Goal: Transaction & Acquisition: Obtain resource

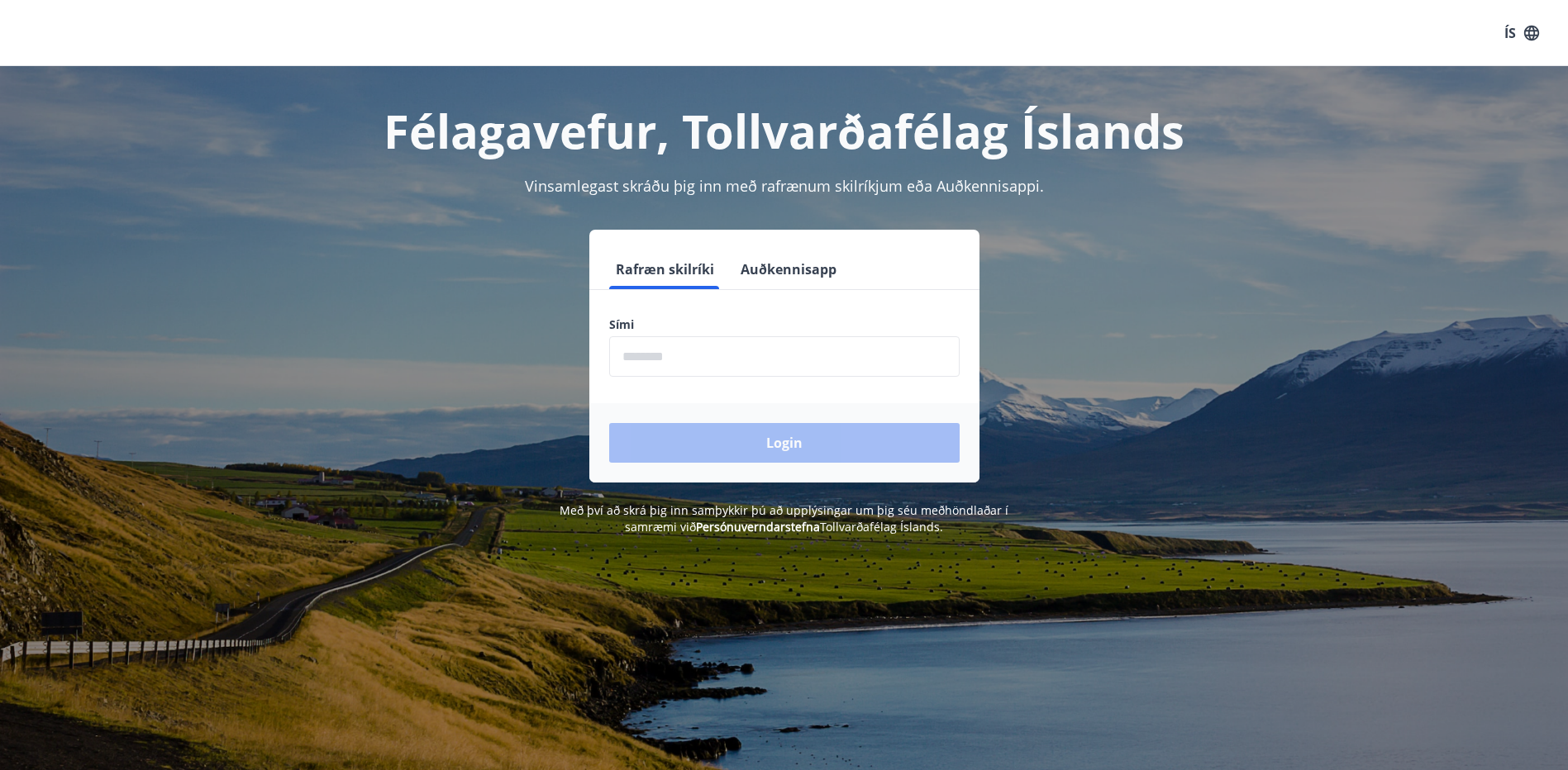
click at [708, 358] on input "phone" at bounding box center [784, 356] width 351 height 41
type input "********"
click at [704, 443] on button "Login" at bounding box center [784, 443] width 351 height 40
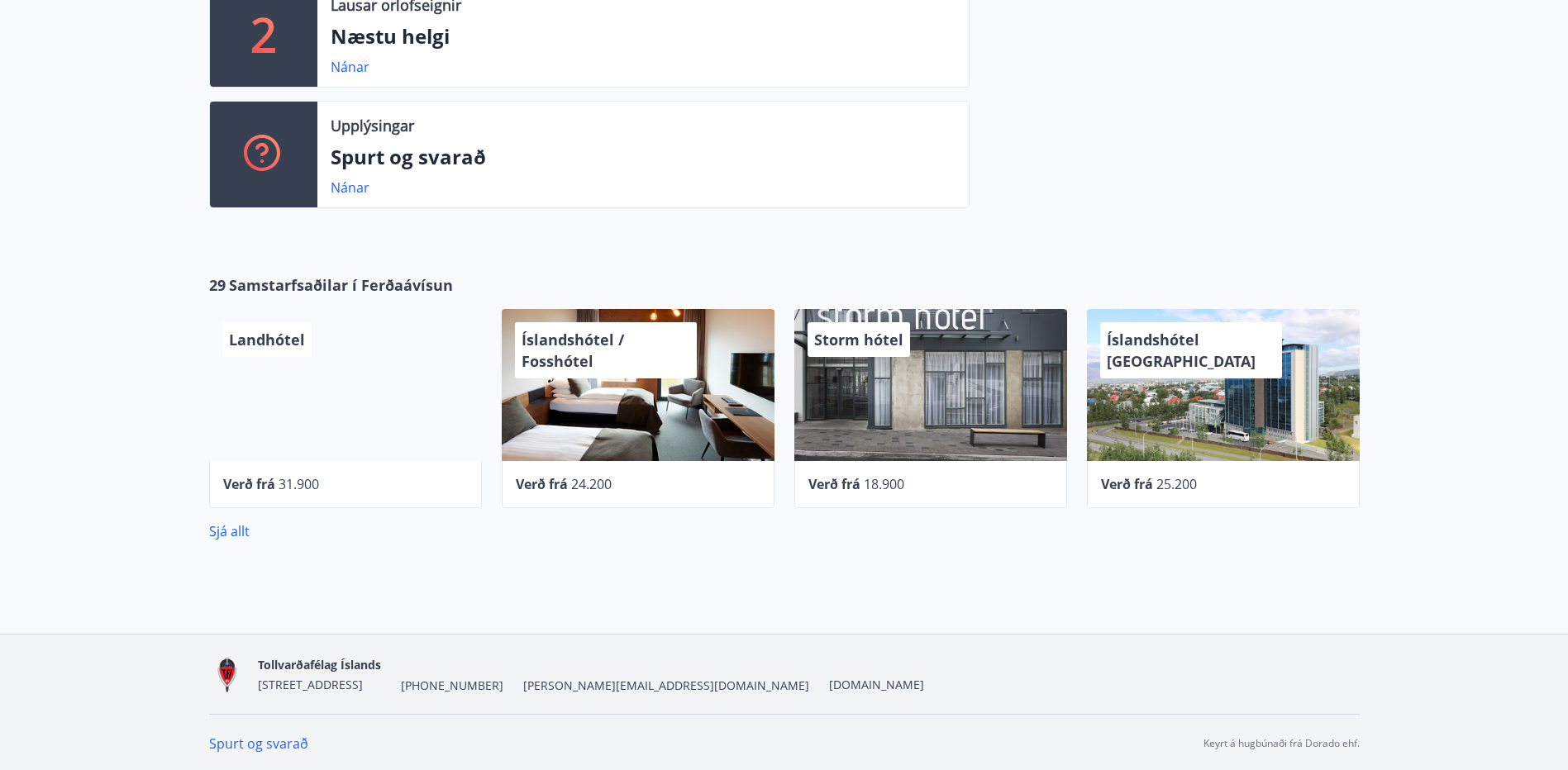
scroll to position [644, 0]
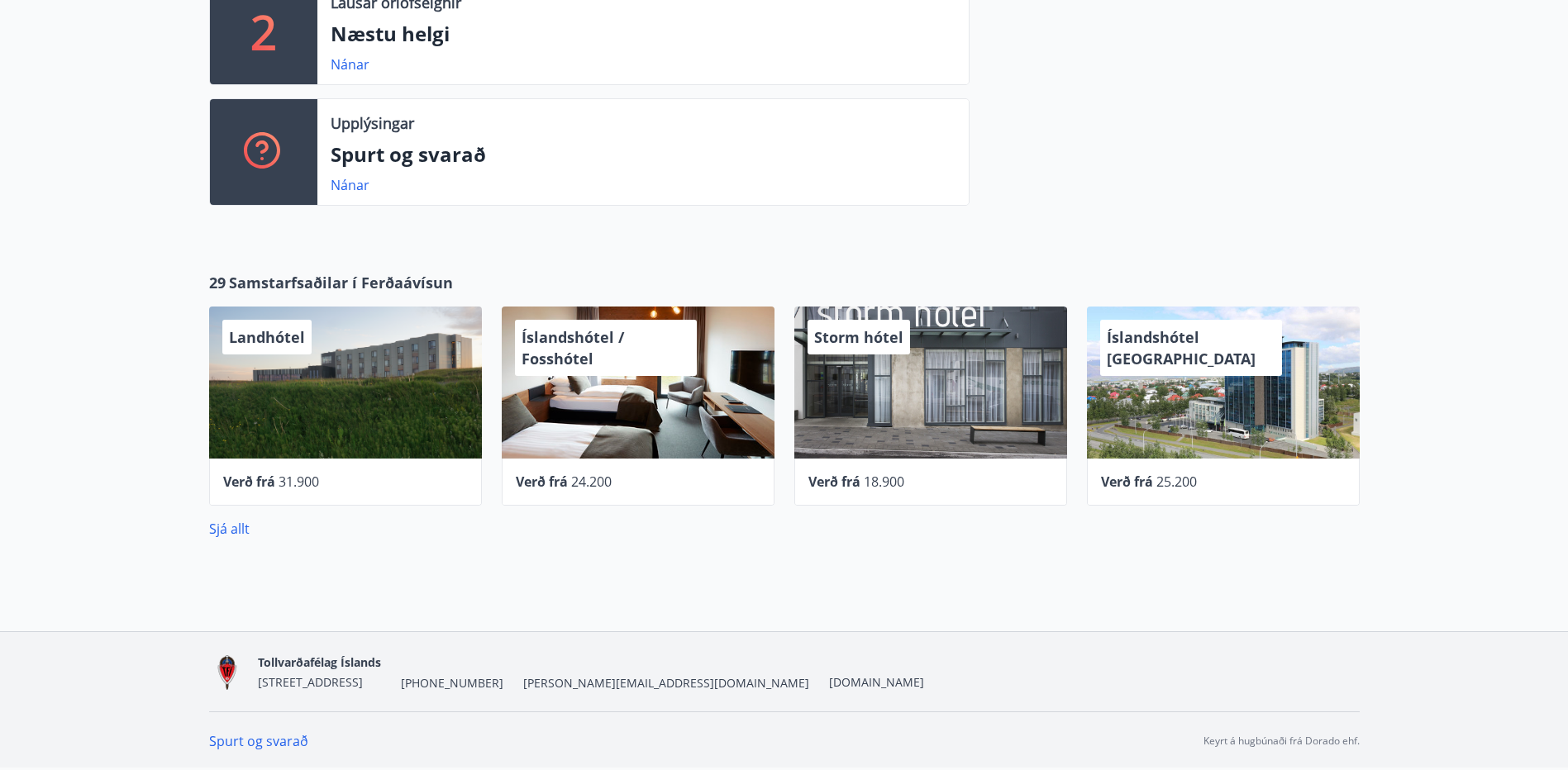
click at [233, 518] on div "Sjá allt" at bounding box center [784, 522] width 1150 height 33
click at [228, 529] on link "Sjá allt" at bounding box center [229, 528] width 41 height 18
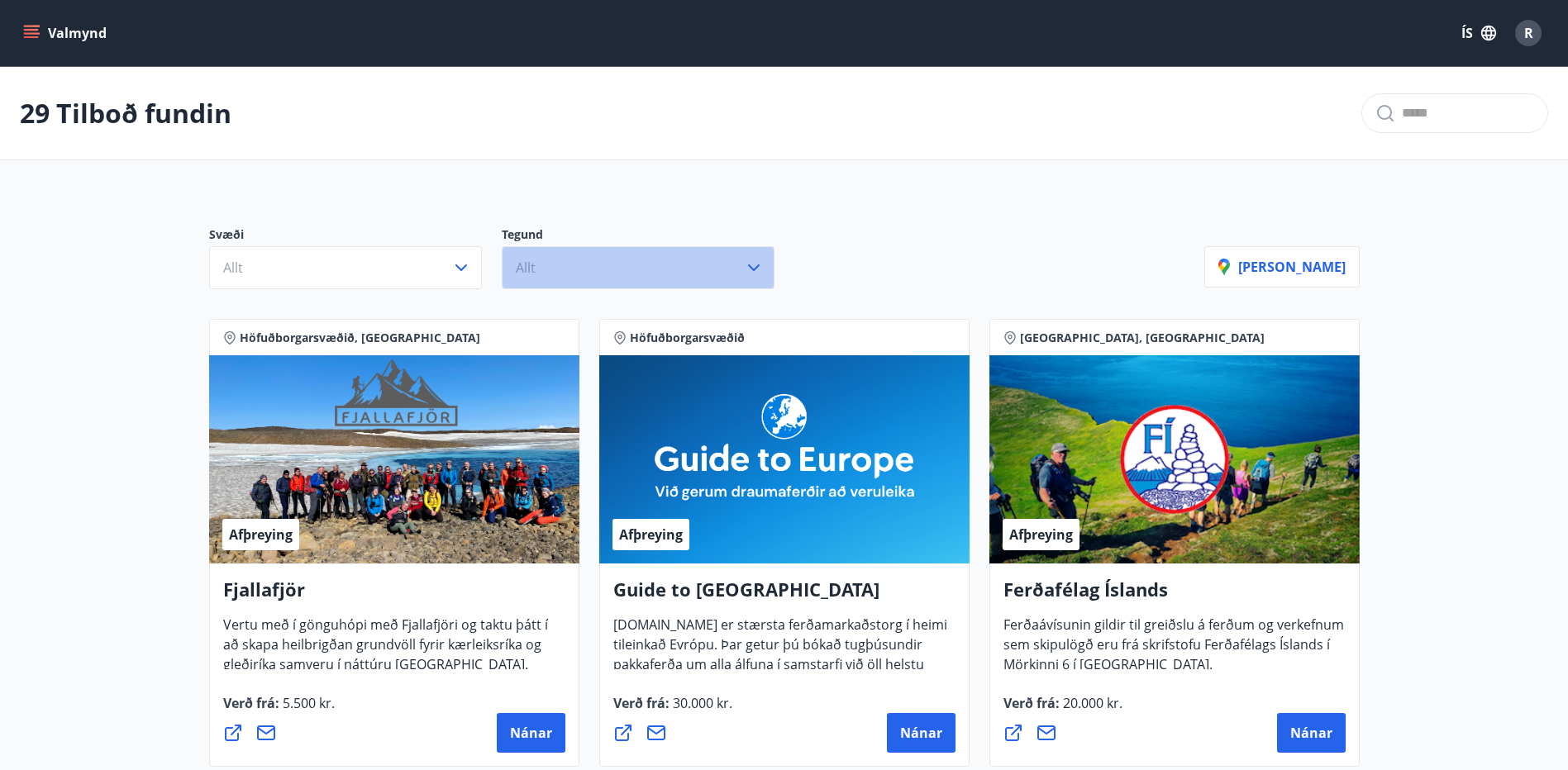
click at [590, 268] on button "Allt" at bounding box center [638, 267] width 273 height 43
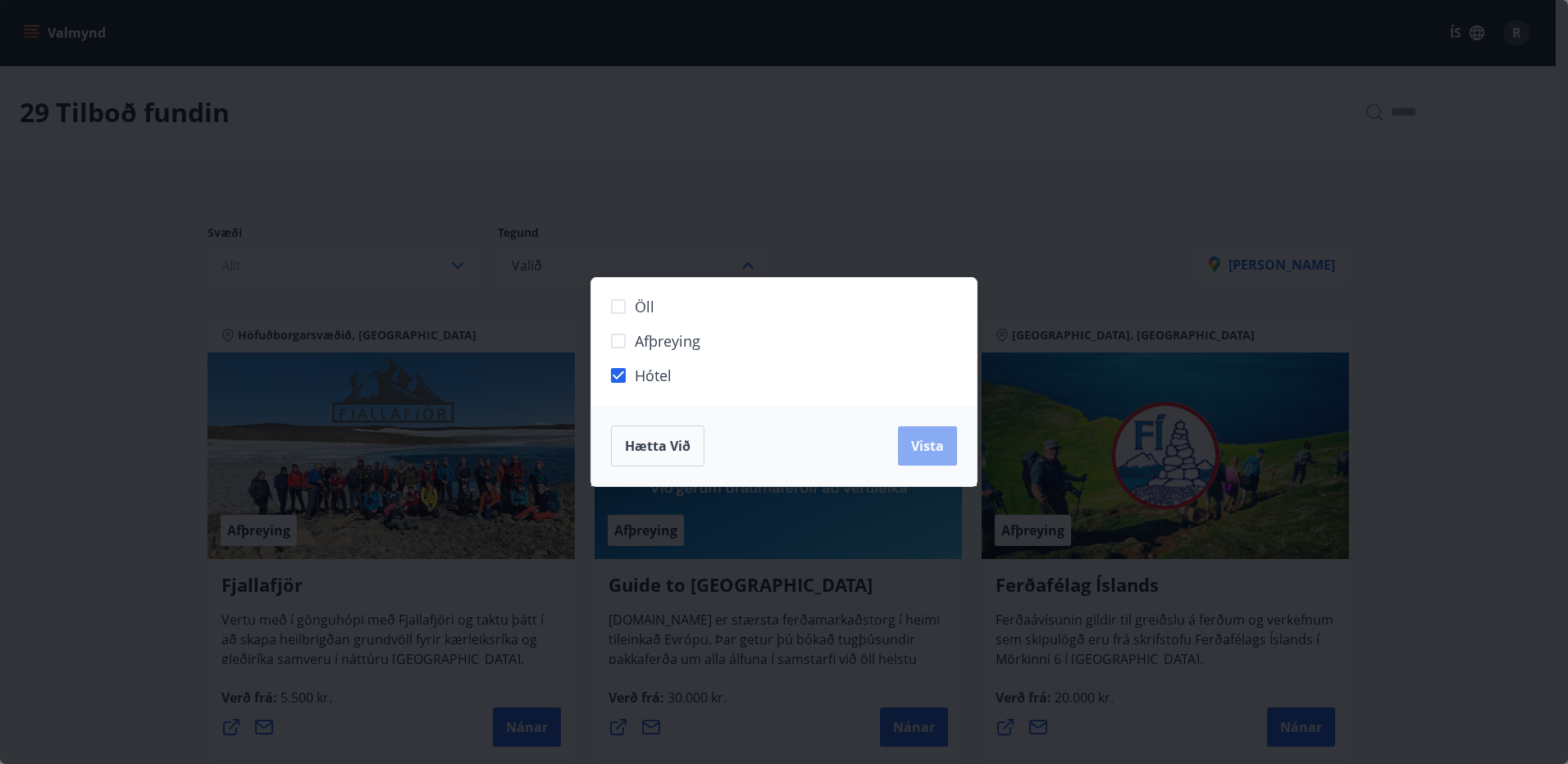
click at [922, 443] on span "Vista" at bounding box center [927, 445] width 33 height 18
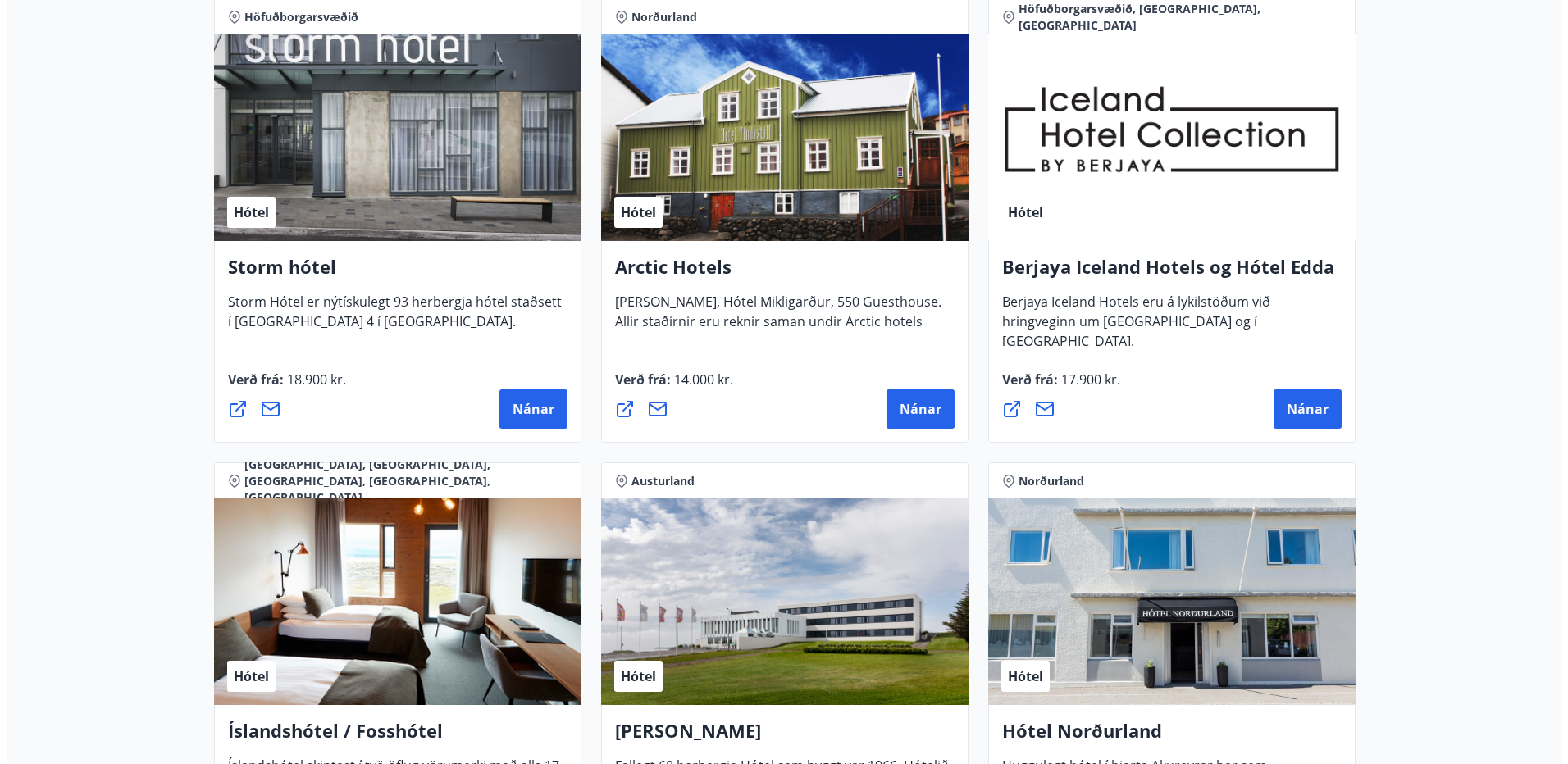
scroll to position [1180, 0]
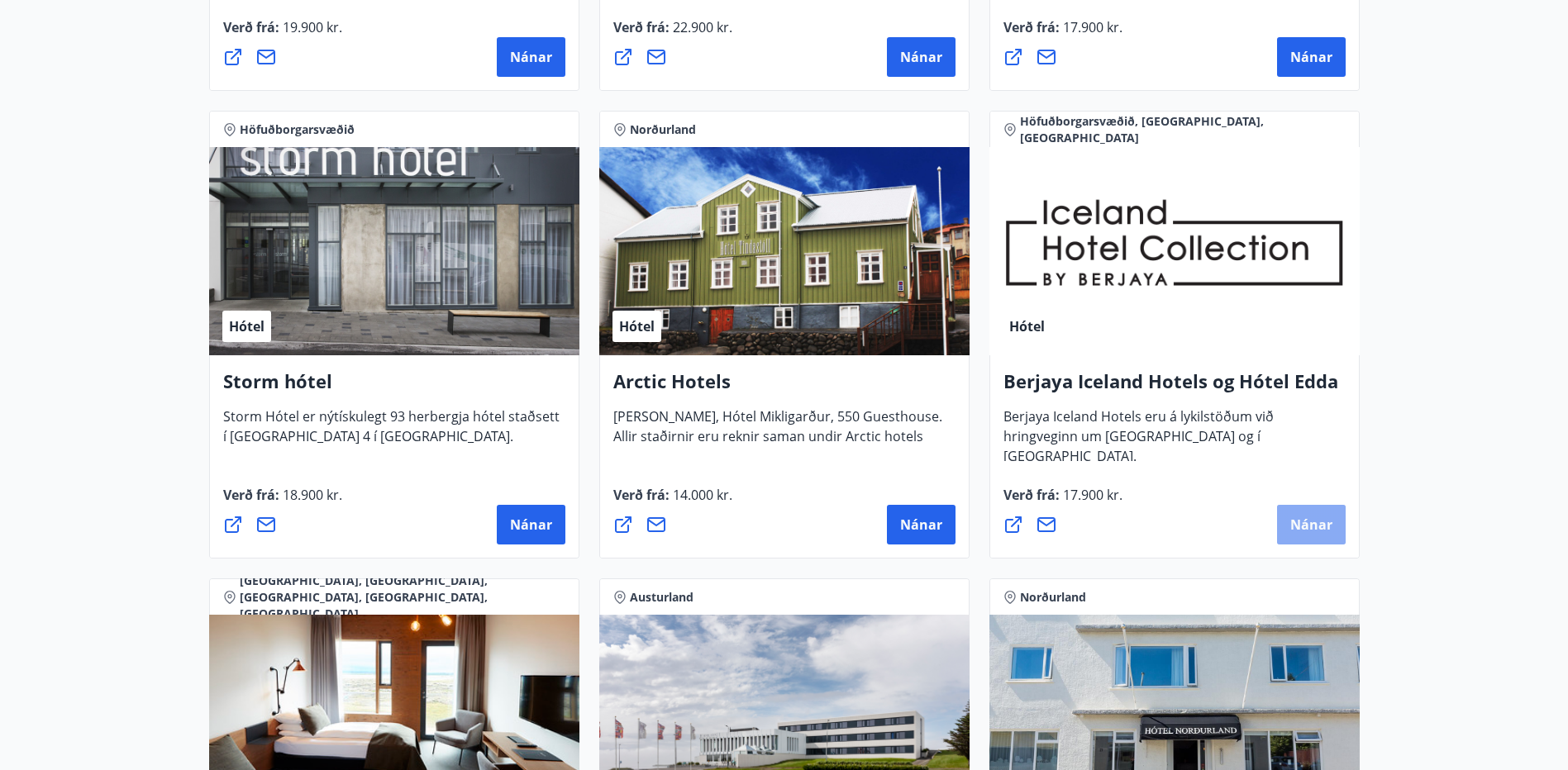
click at [1305, 518] on span "Nánar" at bounding box center [1311, 524] width 43 height 18
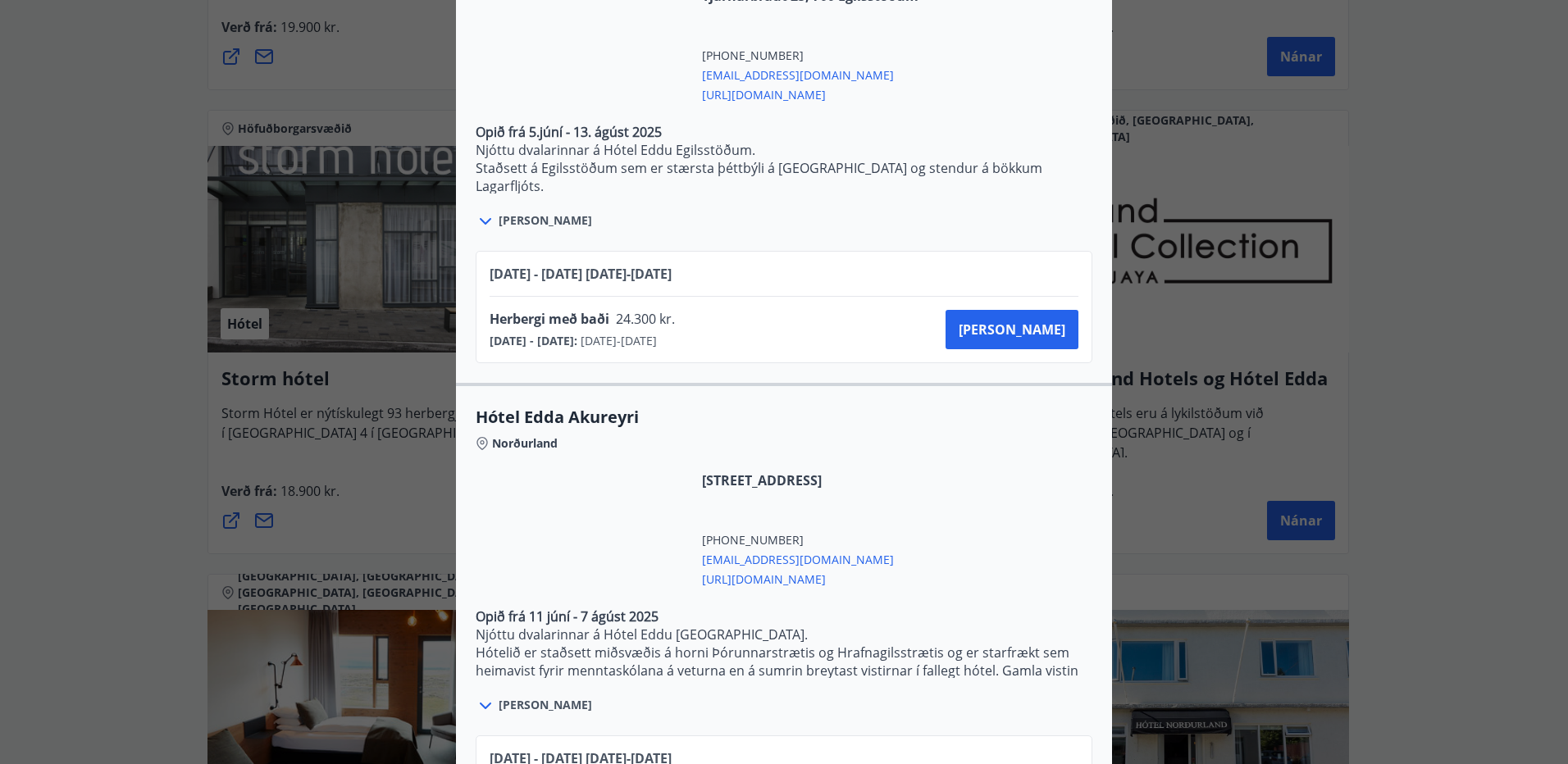
scroll to position [3404, 0]
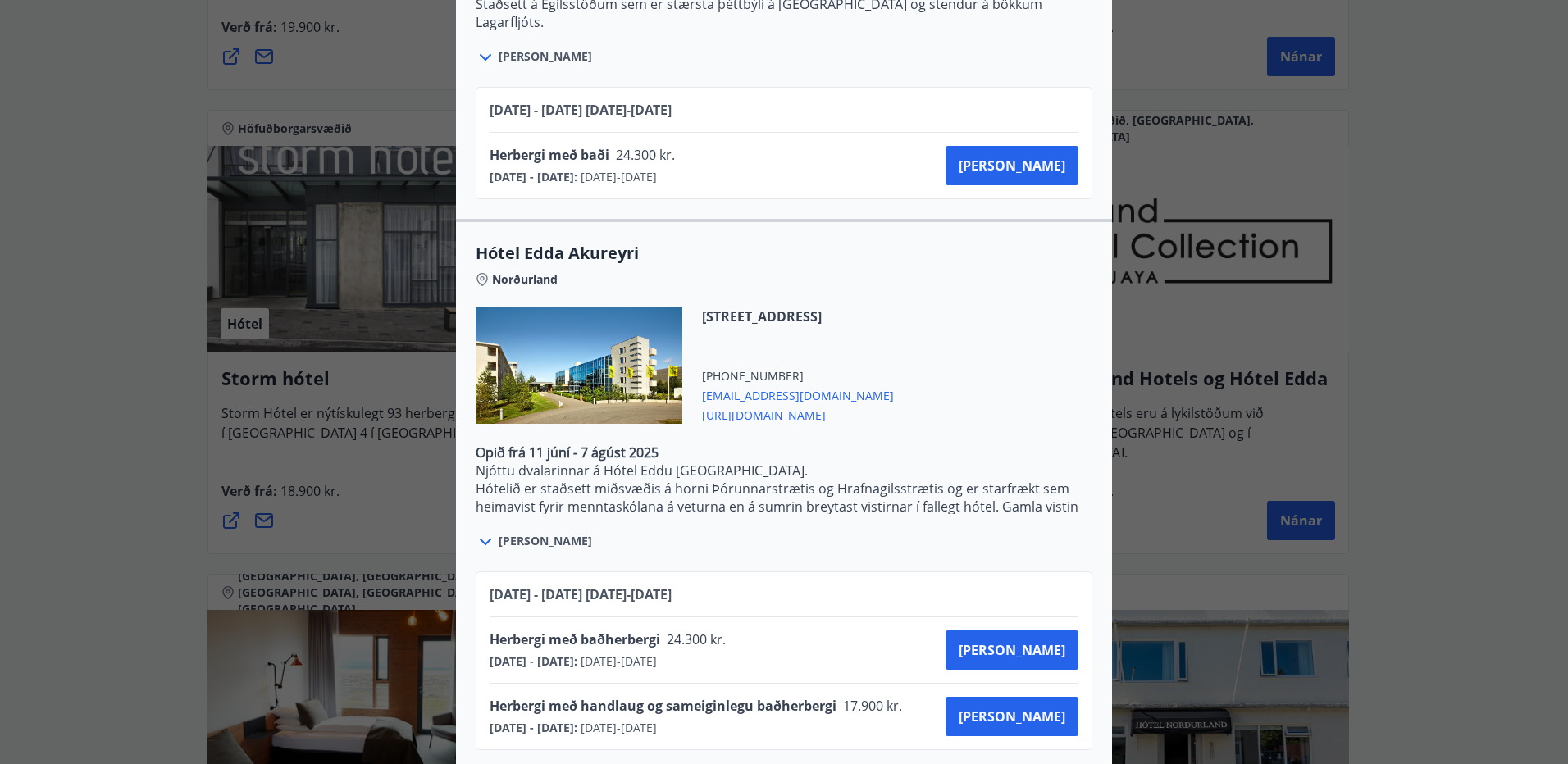
click at [517, 532] on span "[PERSON_NAME]" at bounding box center [546, 540] width 94 height 16
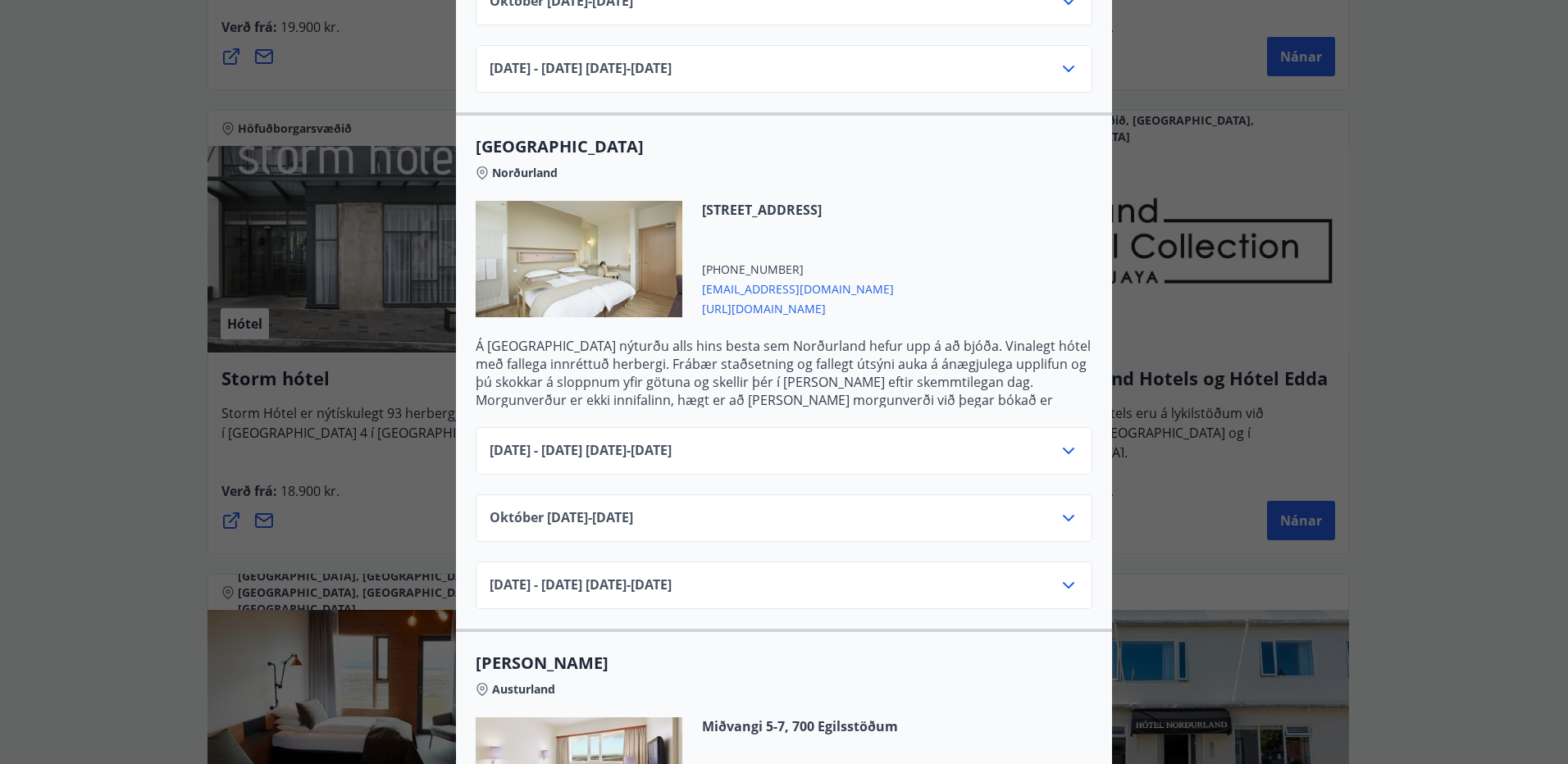
scroll to position [699, 0]
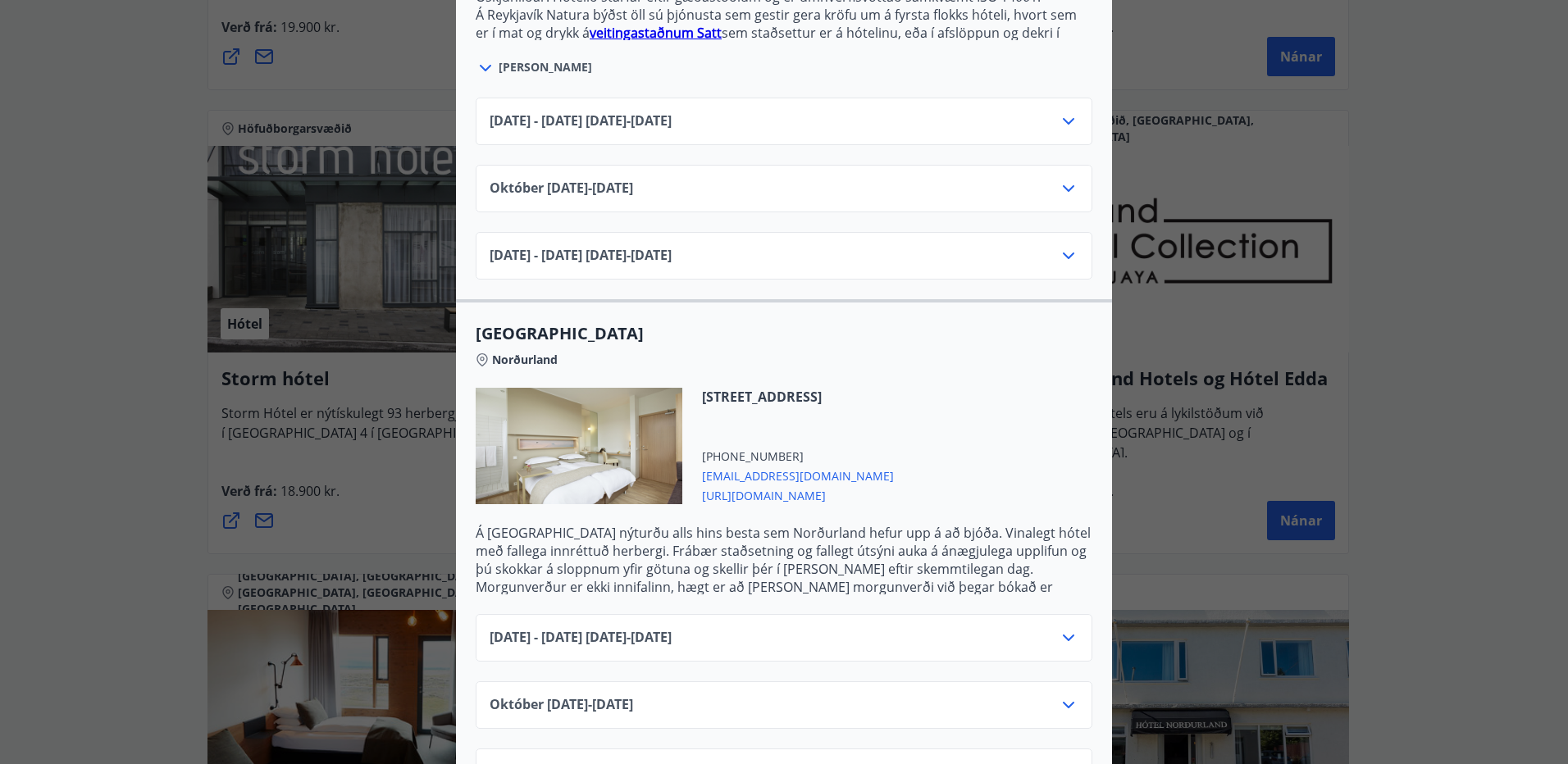
click at [1069, 695] on icon at bounding box center [1068, 704] width 20 height 20
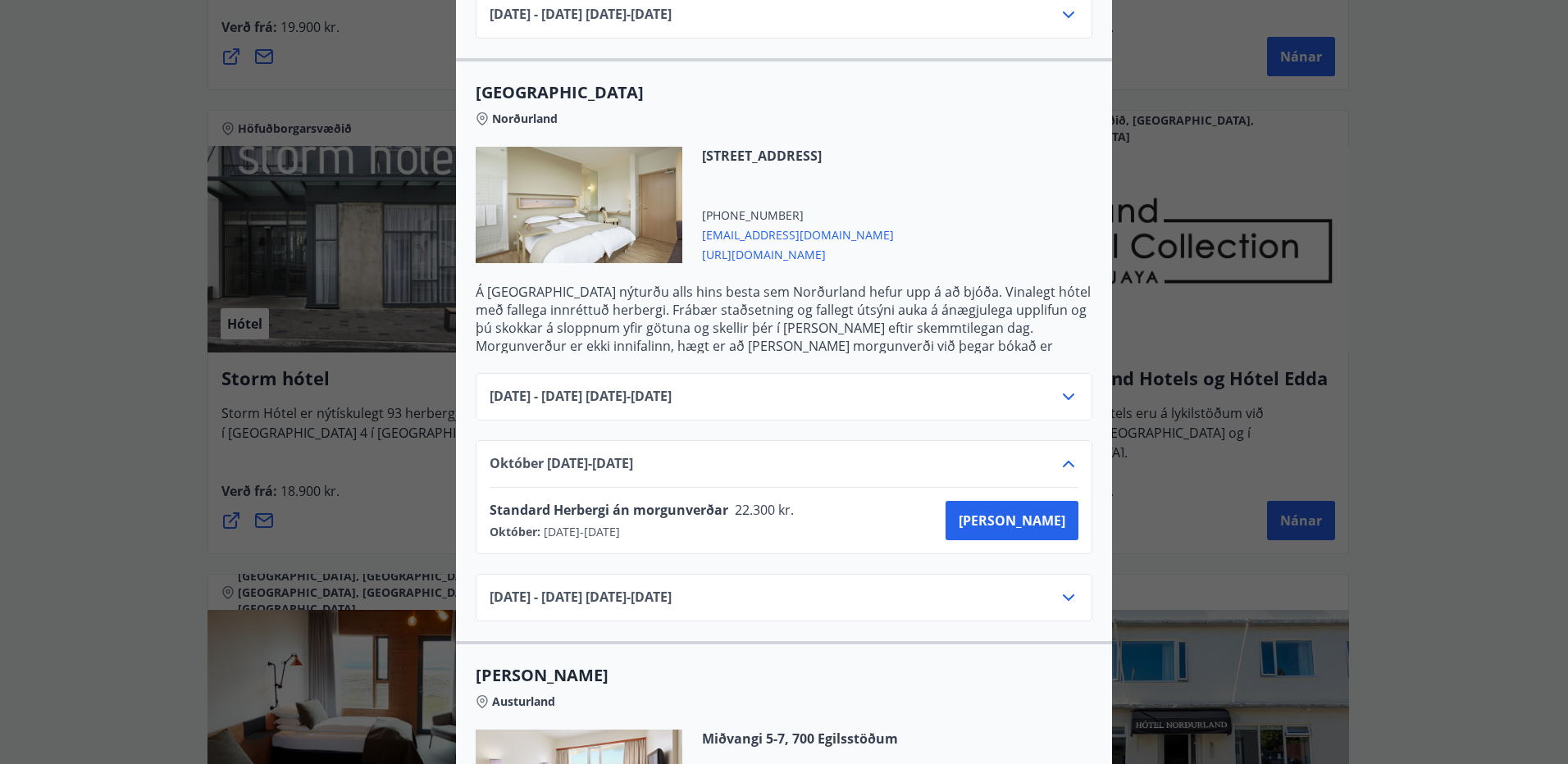
scroll to position [945, 0]
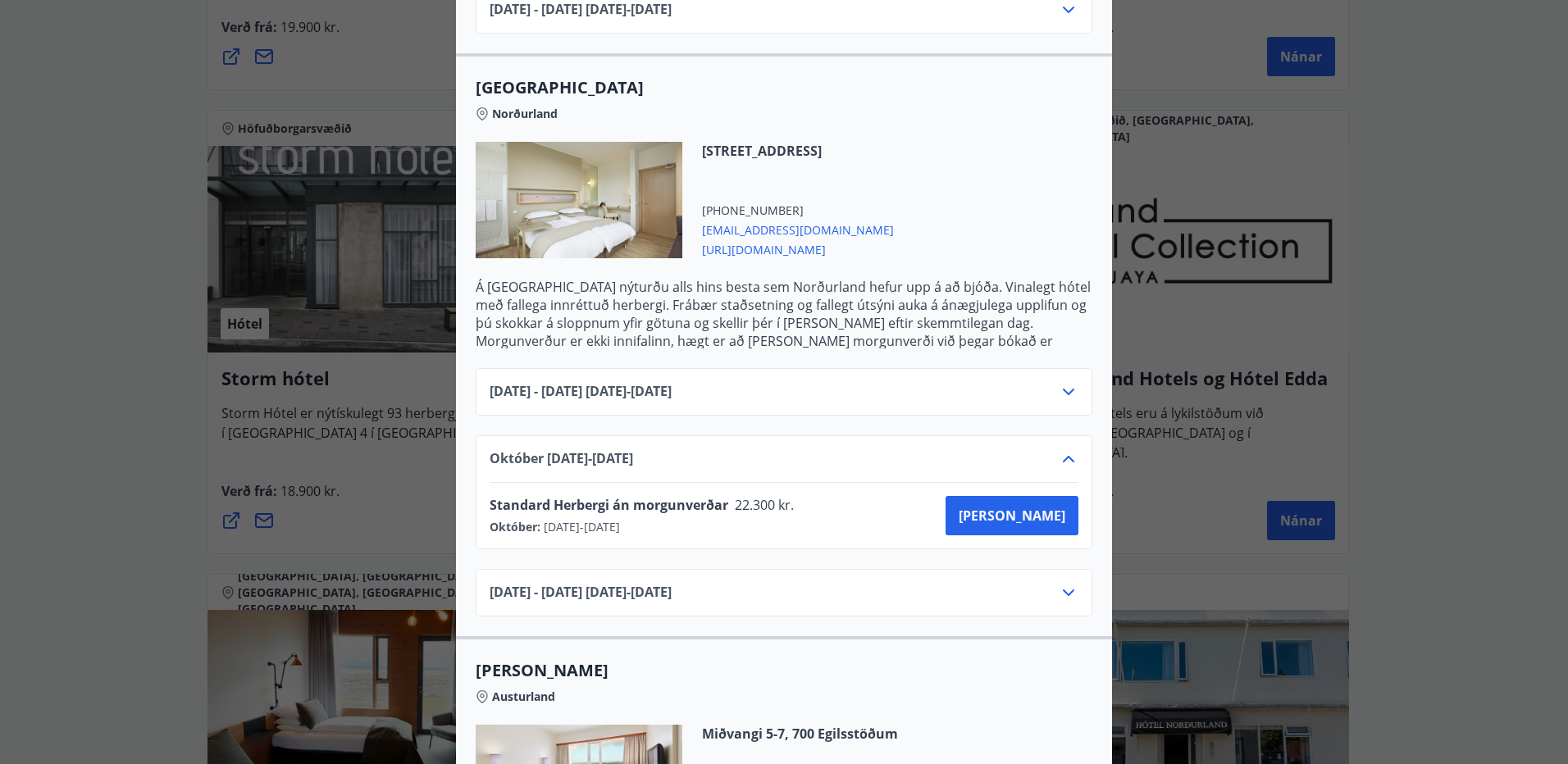
click at [1064, 583] on icon at bounding box center [1068, 592] width 20 height 20
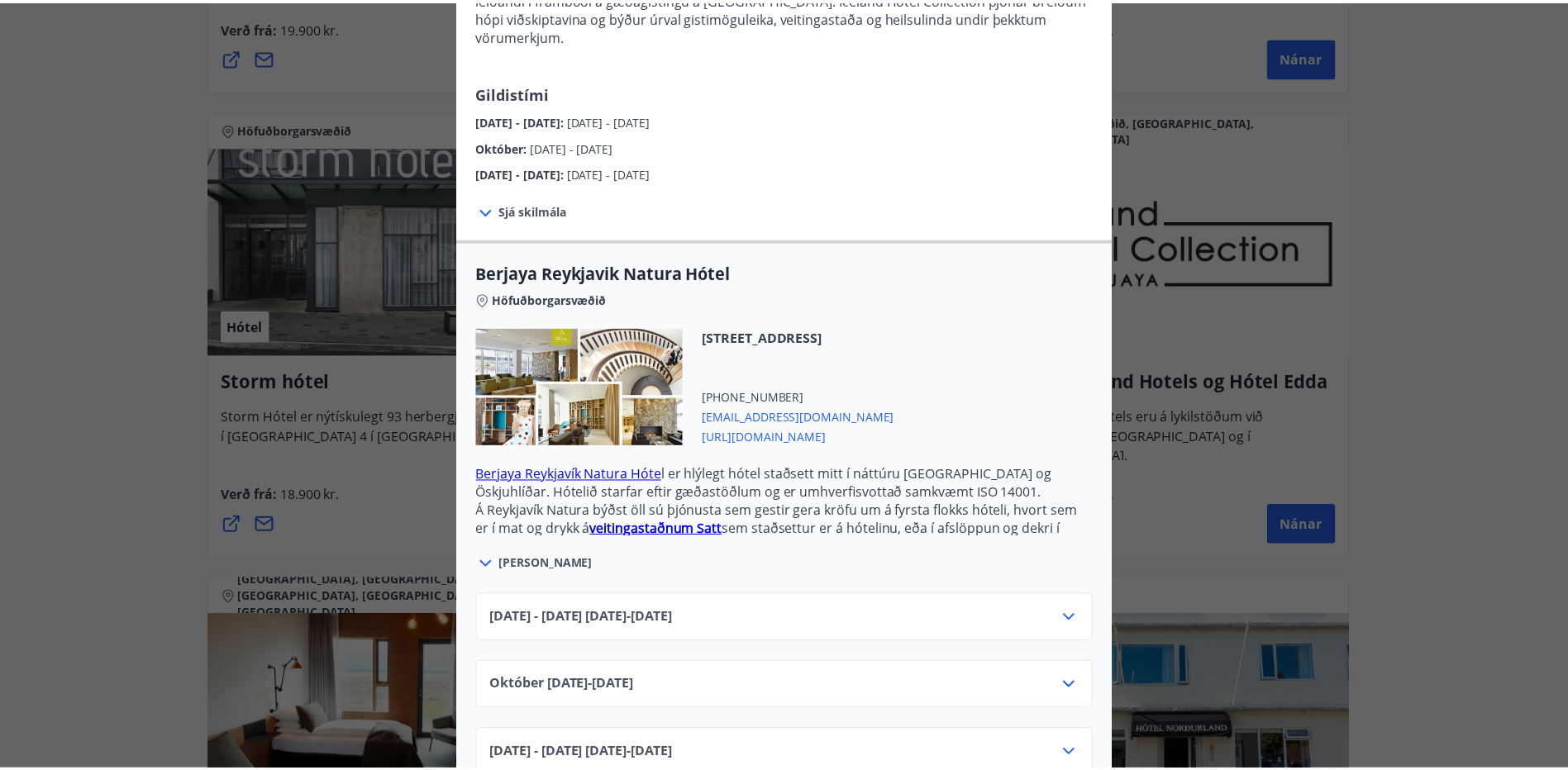
scroll to position [0, 0]
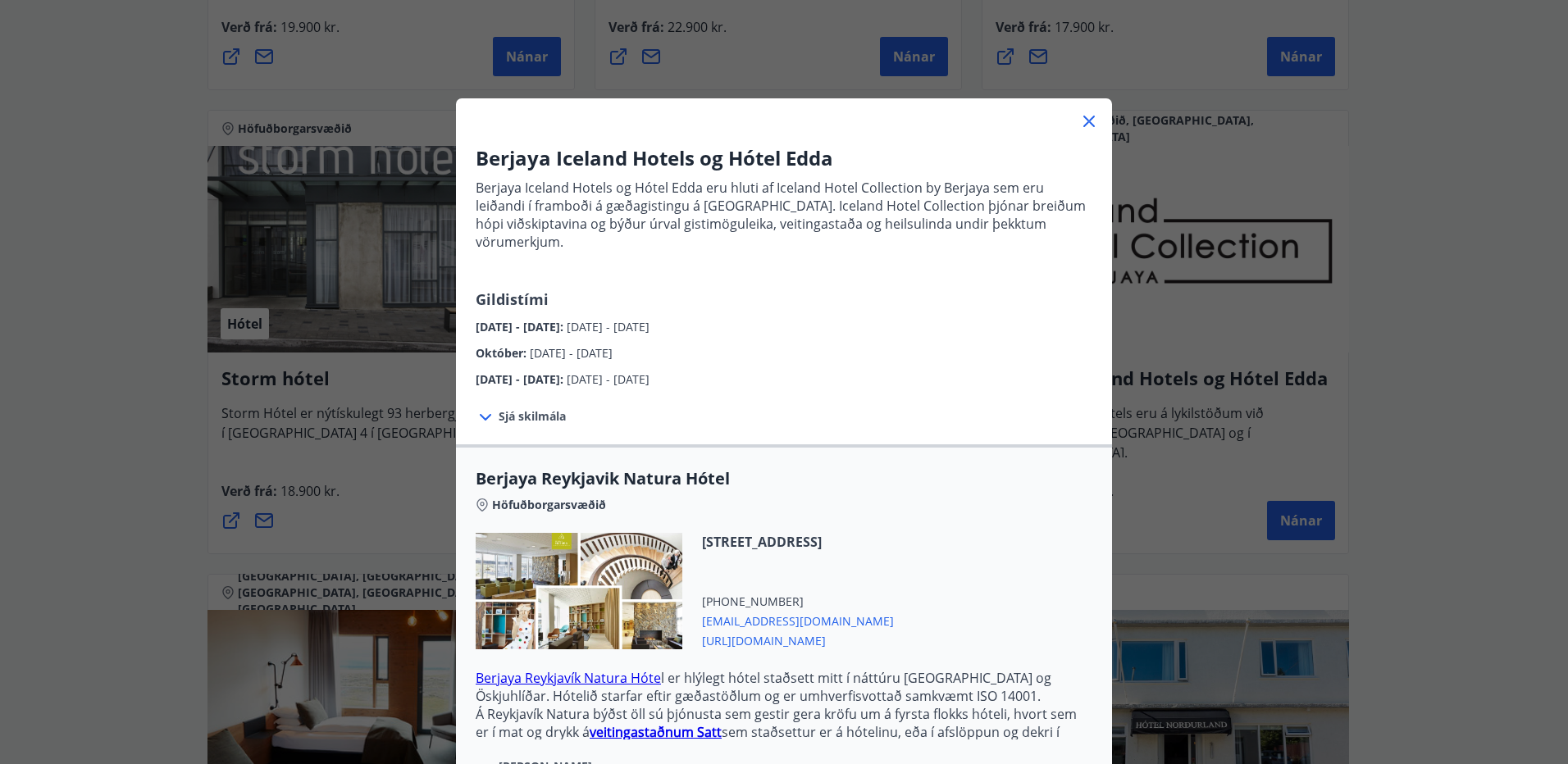
drag, startPoint x: 1078, startPoint y: 114, endPoint x: 1153, endPoint y: 55, distance: 95.4
click at [1079, 114] on icon at bounding box center [1089, 121] width 20 height 20
